Goal: Information Seeking & Learning: Learn about a topic

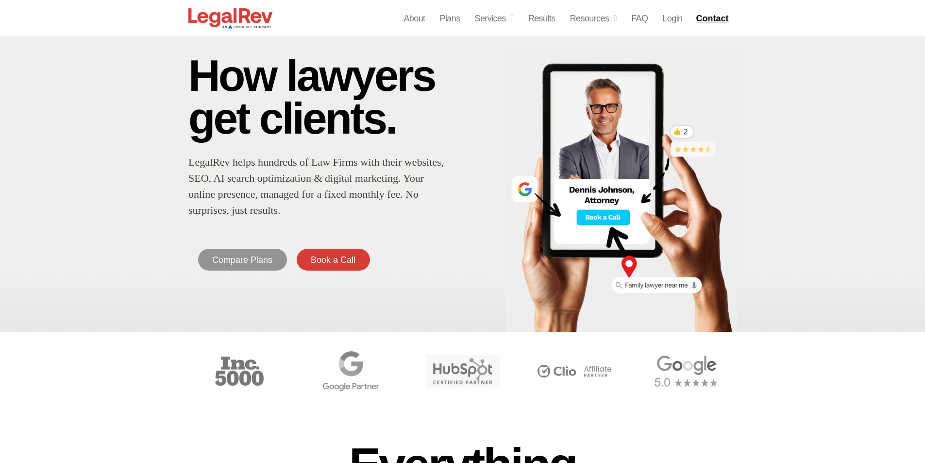
click at [638, 57] on img at bounding box center [621, 192] width 231 height 277
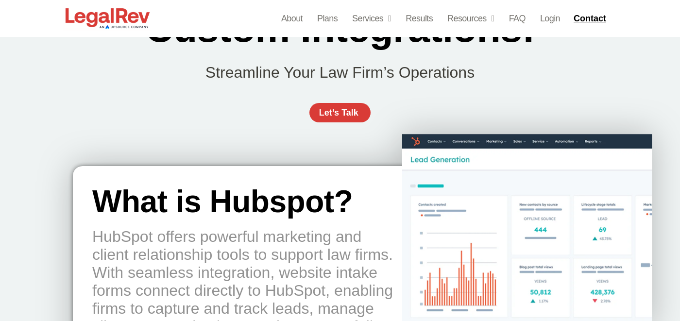
scroll to position [97, 0]
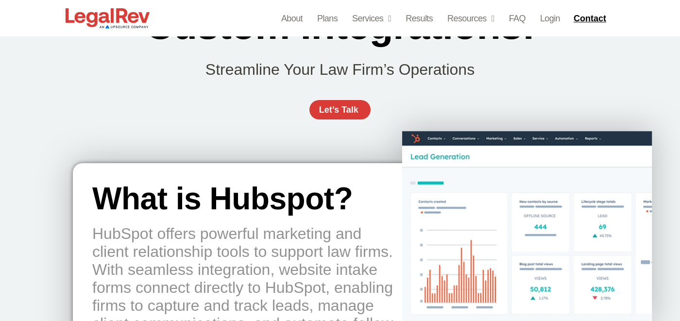
click at [159, 146] on div "Hubspot CRM  Custom Integrations: Streamline Your Law Firm’s Operations Let’s T…" at bounding box center [340, 46] width 554 height 214
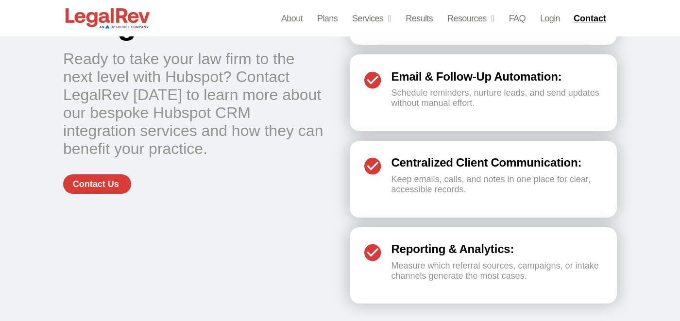
scroll to position [1749, 0]
